Goal: Information Seeking & Learning: Find specific fact

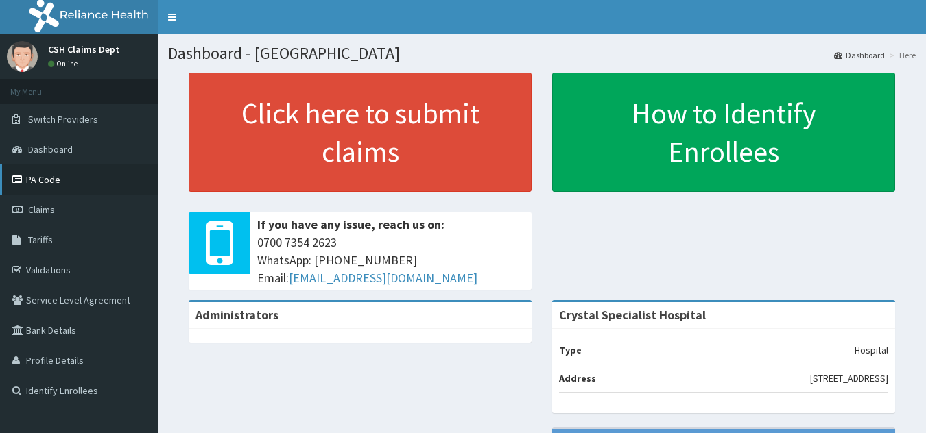
click at [36, 179] on link "PA Code" at bounding box center [79, 180] width 158 height 30
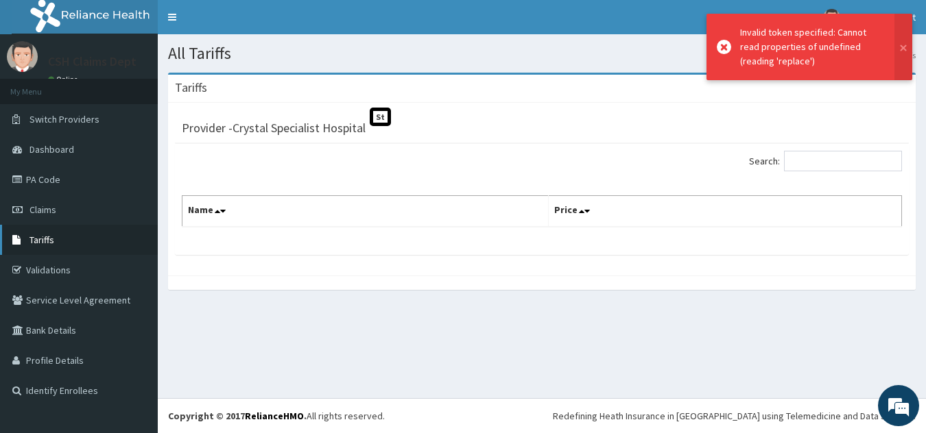
click at [54, 227] on link "Tariffs" at bounding box center [79, 240] width 158 height 30
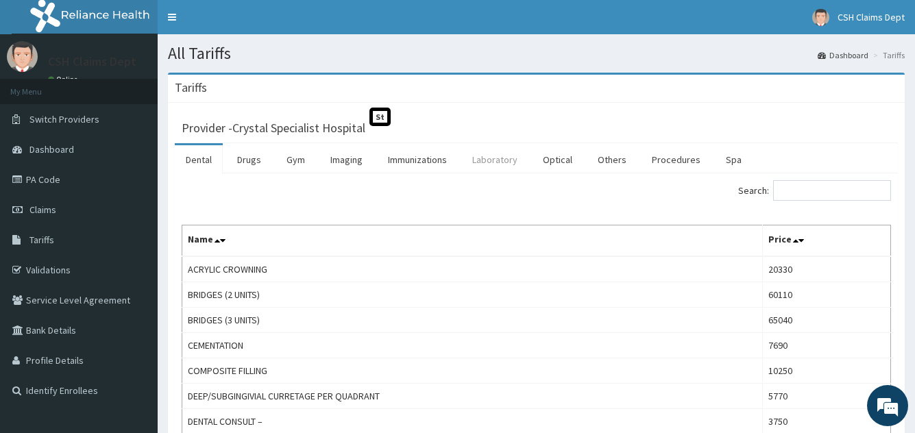
click at [490, 155] on link "Laboratory" at bounding box center [494, 159] width 67 height 29
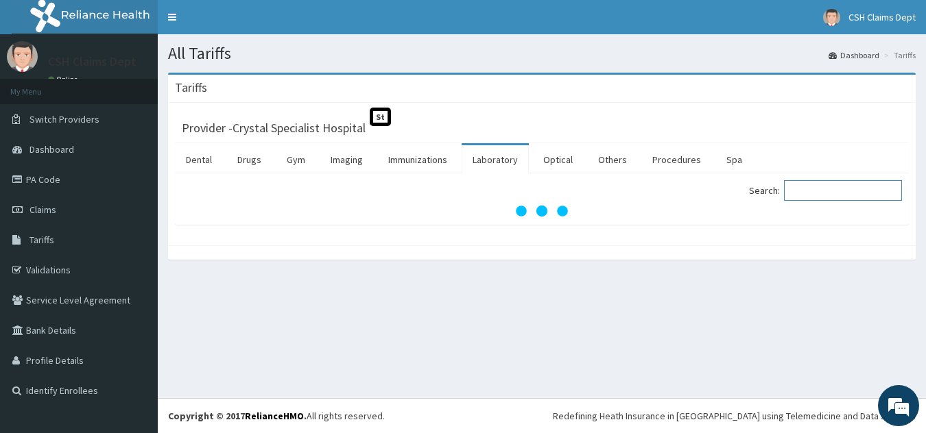
click at [801, 194] on input "Search:" at bounding box center [843, 190] width 118 height 21
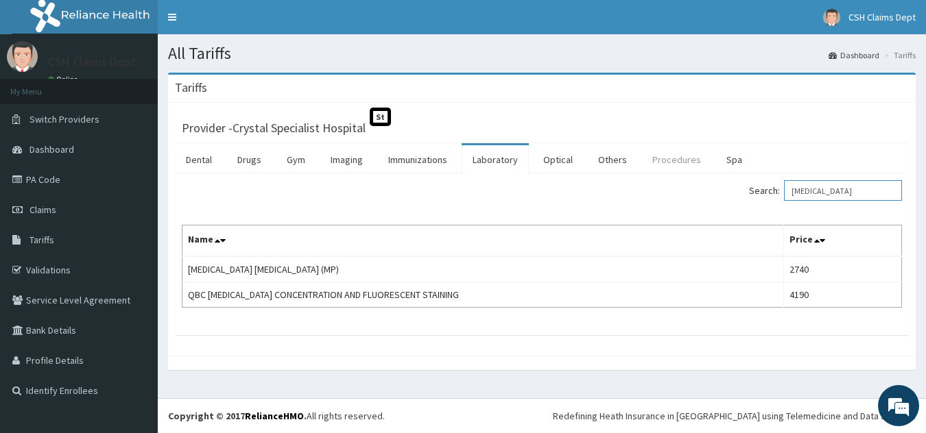
drag, startPoint x: 841, startPoint y: 194, endPoint x: 698, endPoint y: 165, distance: 145.6
click at [698, 165] on div "Dental Drugs Gym Imaging Immunizations Laboratory Optical Others Procedures Spa…" at bounding box center [542, 239] width 734 height 192
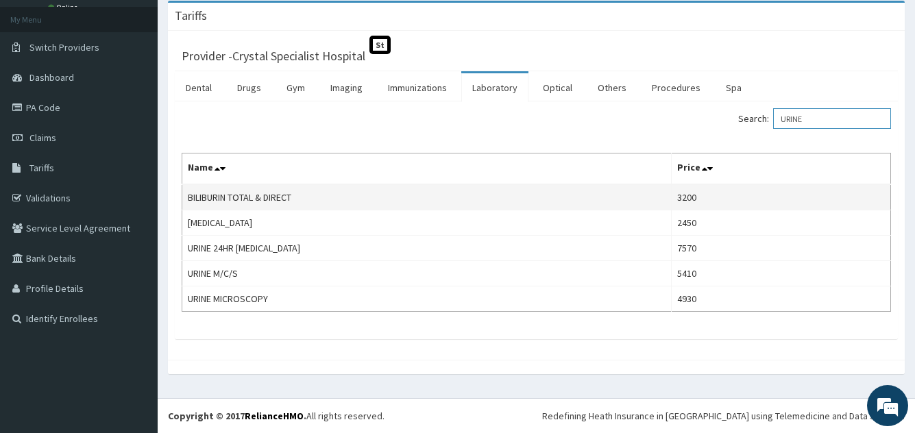
scroll to position [21, 0]
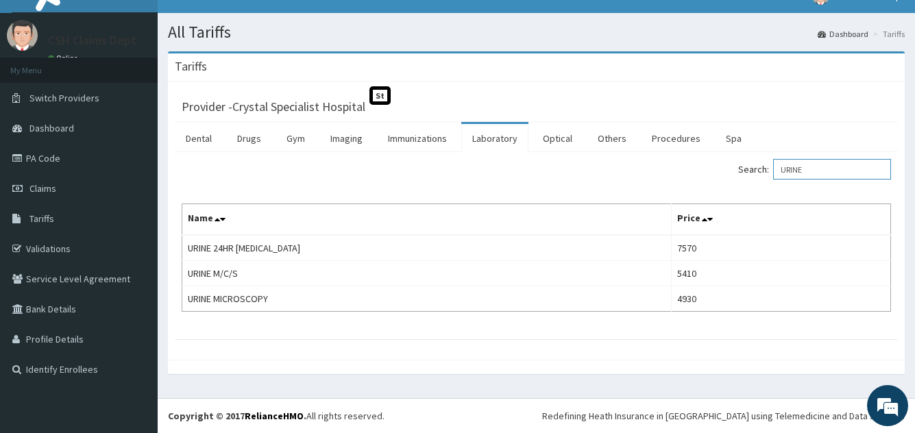
drag, startPoint x: 824, startPoint y: 172, endPoint x: 724, endPoint y: 165, distance: 100.3
click at [724, 165] on div "Search: URINE" at bounding box center [719, 171] width 345 height 24
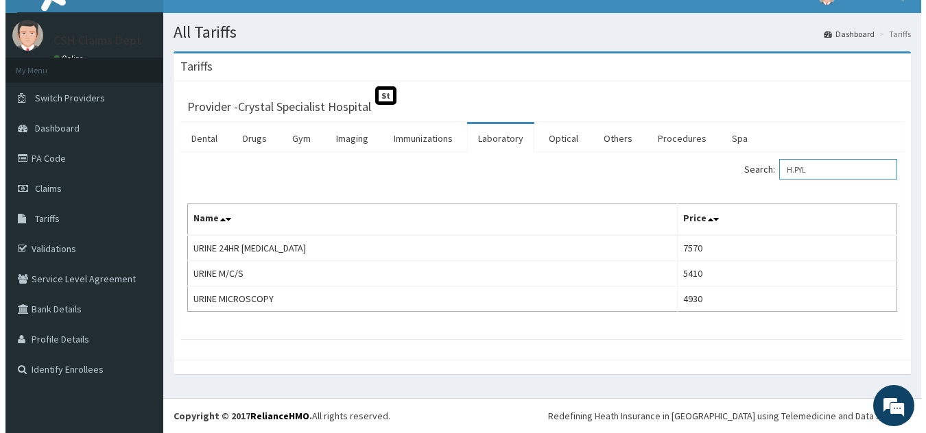
scroll to position [0, 0]
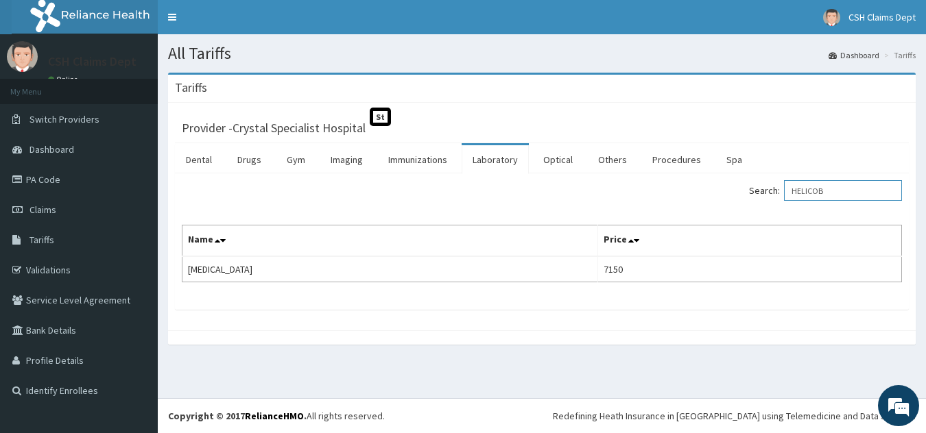
type input "HELICOB"
